Goal: Transaction & Acquisition: Purchase product/service

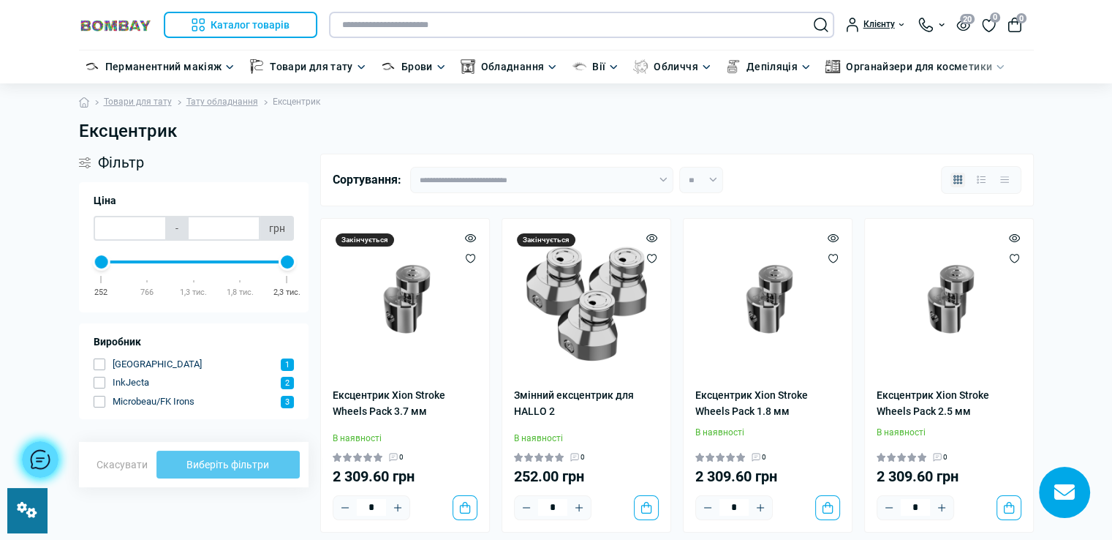
click at [518, 23] on input "text" at bounding box center [581, 25] width 505 height 26
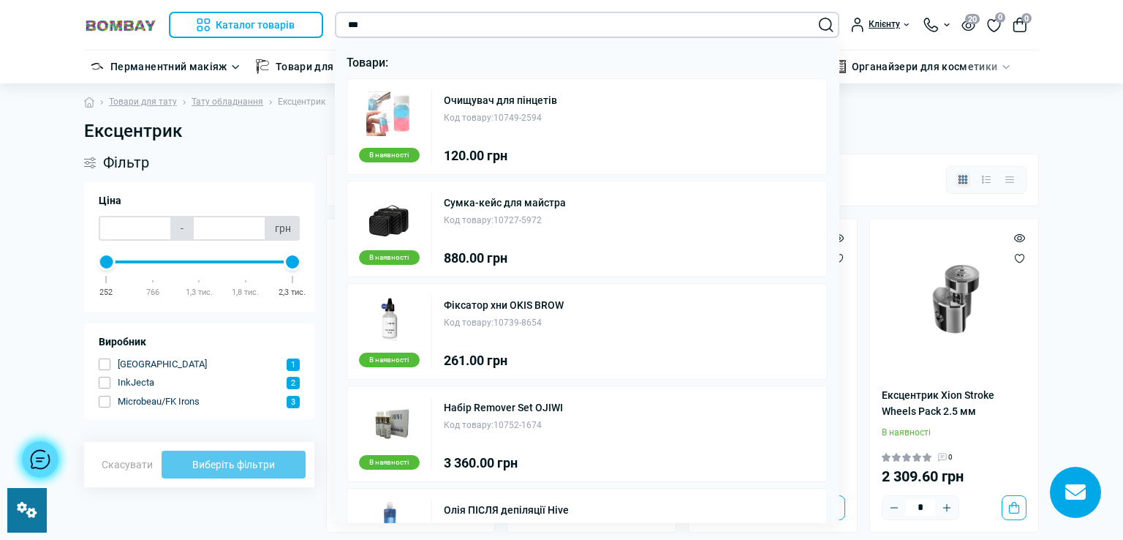
type input "***"
click at [622, 321] on div "В наявності Фіксатор хни OKIS BROW Код товару: 10739-8654 261.00 грн" at bounding box center [588, 331] width 482 height 97
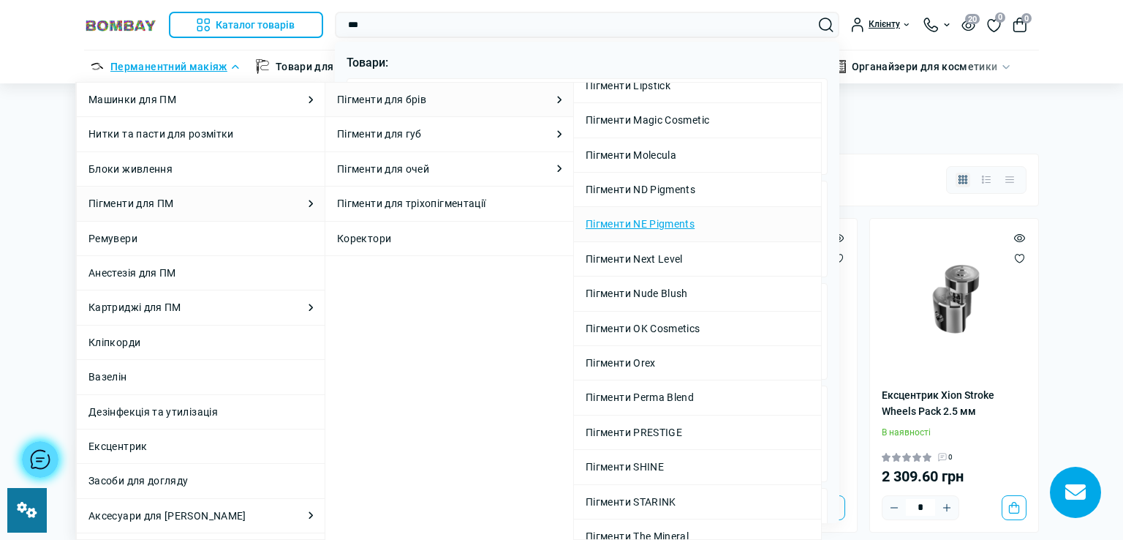
scroll to position [286, 0]
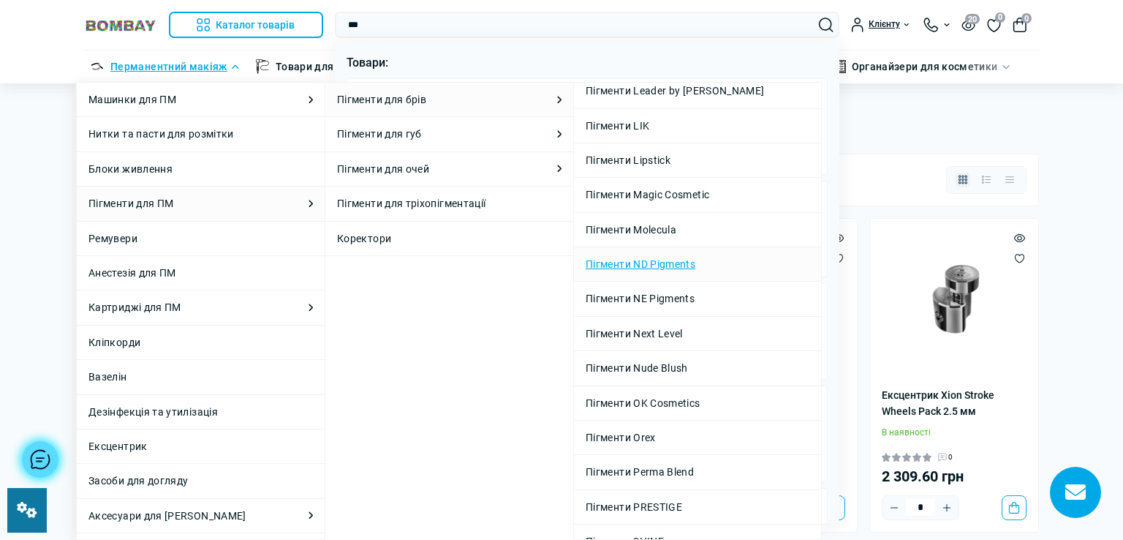
click at [682, 257] on link "Пігменти ND Pigments" at bounding box center [698, 264] width 224 height 16
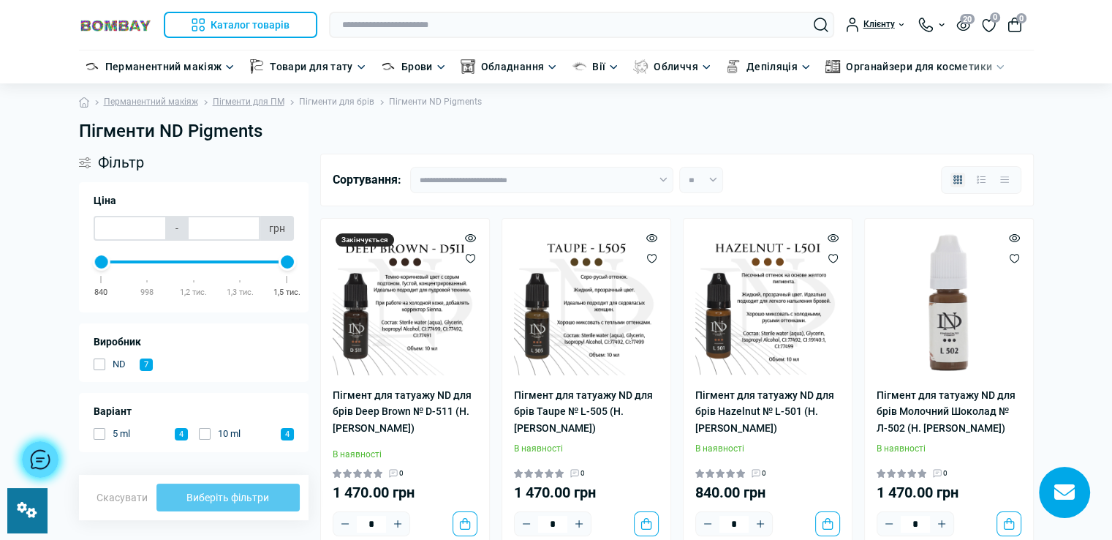
click at [348, 99] on link "Пігменти для брів" at bounding box center [336, 102] width 75 height 14
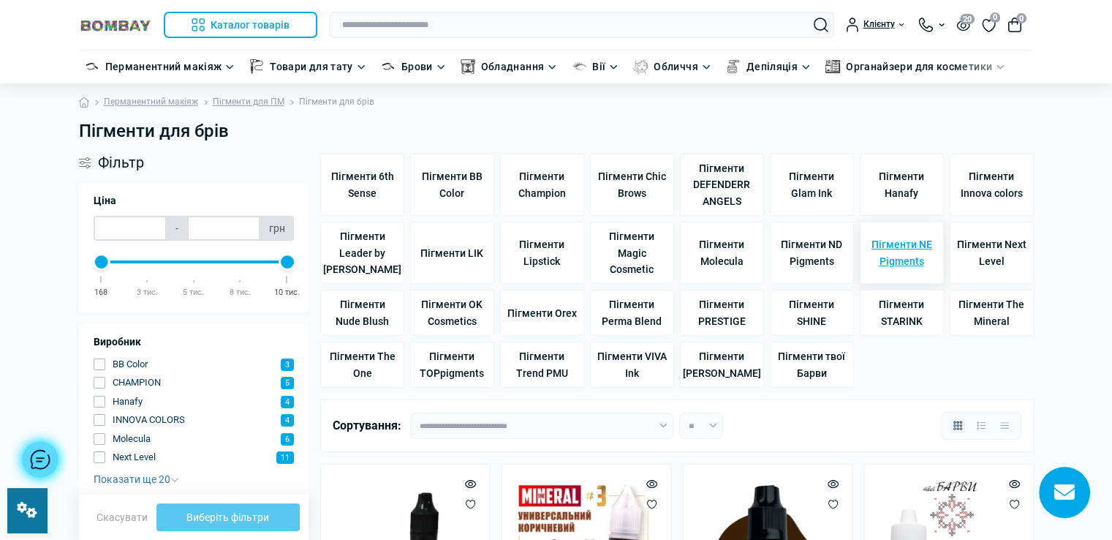
click at [889, 249] on span "Пігменти NE Pigments" at bounding box center [902, 252] width 71 height 33
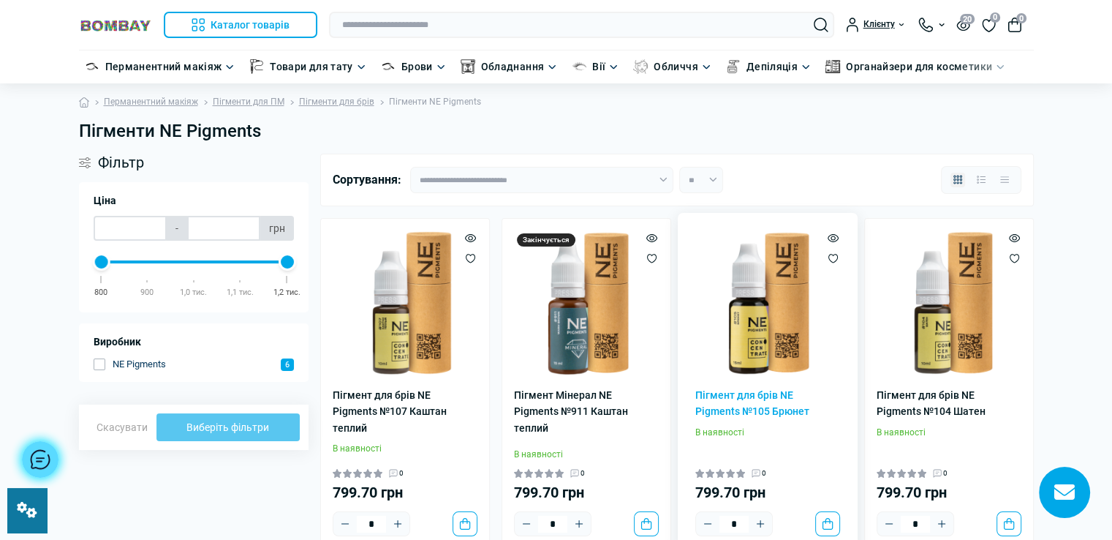
scroll to position [73, 0]
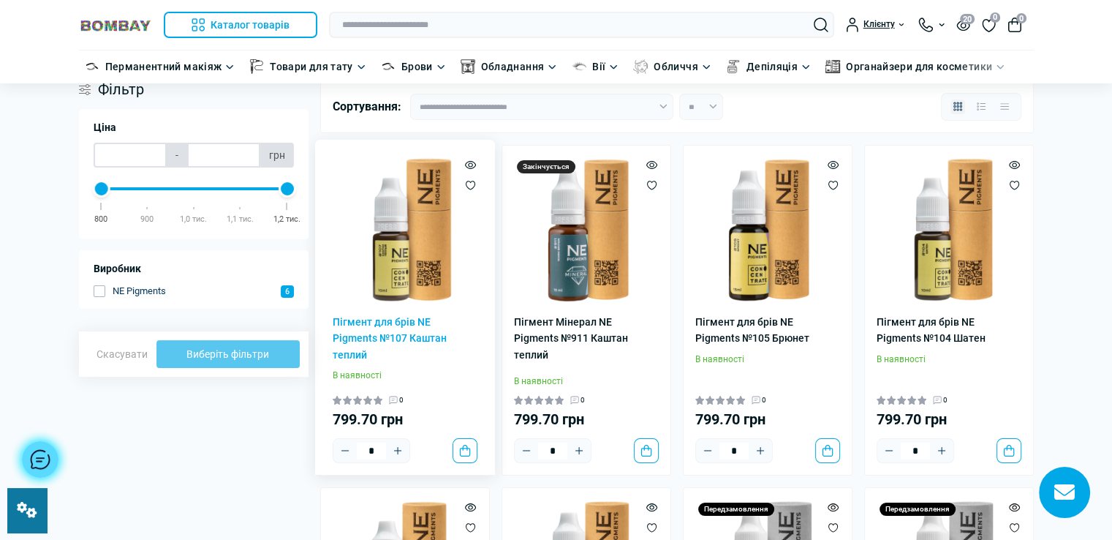
click at [418, 261] on img at bounding box center [405, 229] width 145 height 145
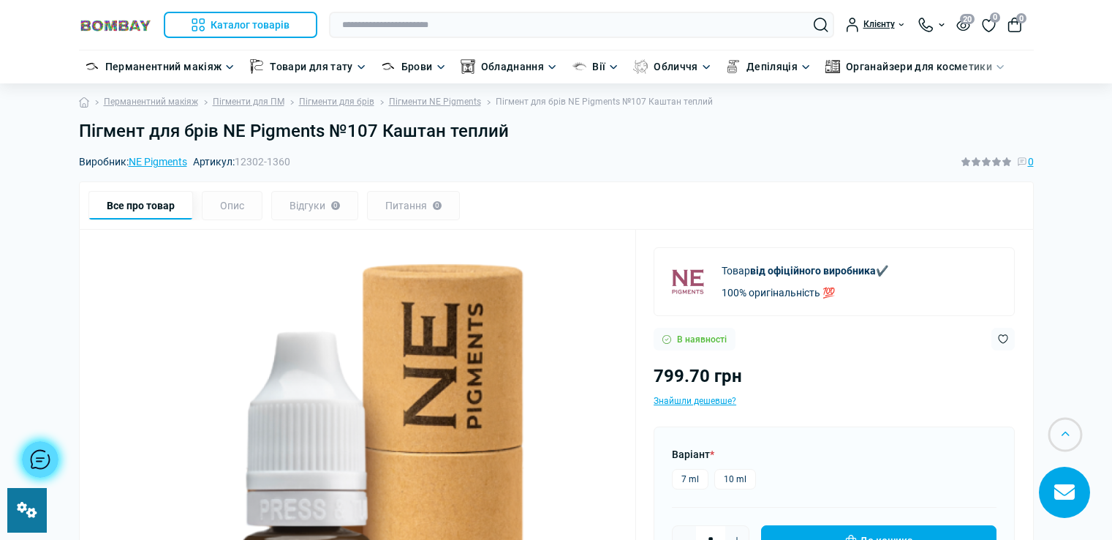
click at [686, 474] on label "7 ml" at bounding box center [690, 479] width 37 height 20
click at [736, 471] on label "10 ml" at bounding box center [735, 479] width 42 height 20
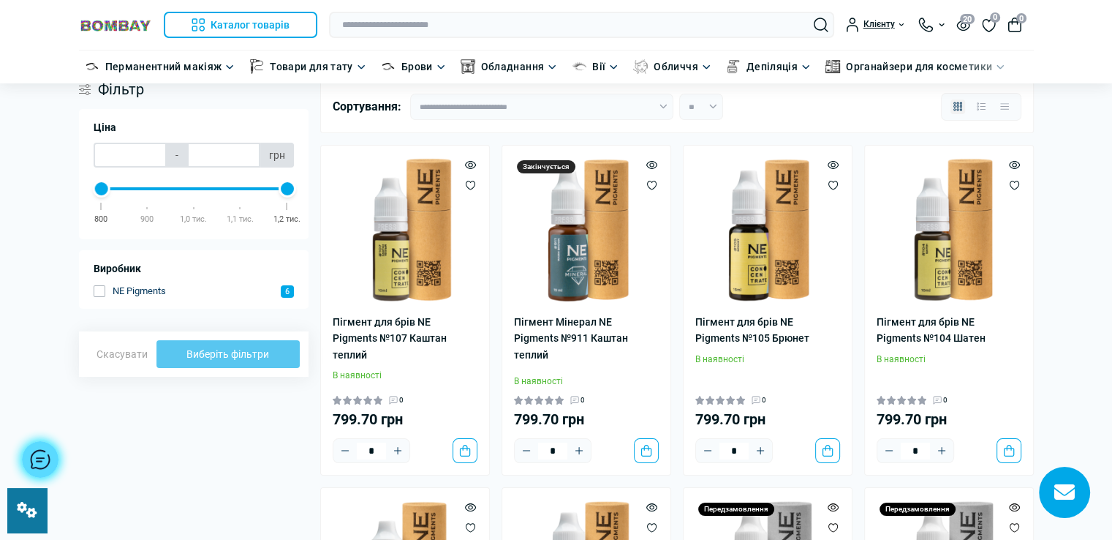
scroll to position [73, 0]
click at [777, 282] on img at bounding box center [767, 229] width 145 height 145
